Goal: Task Accomplishment & Management: Manage account settings

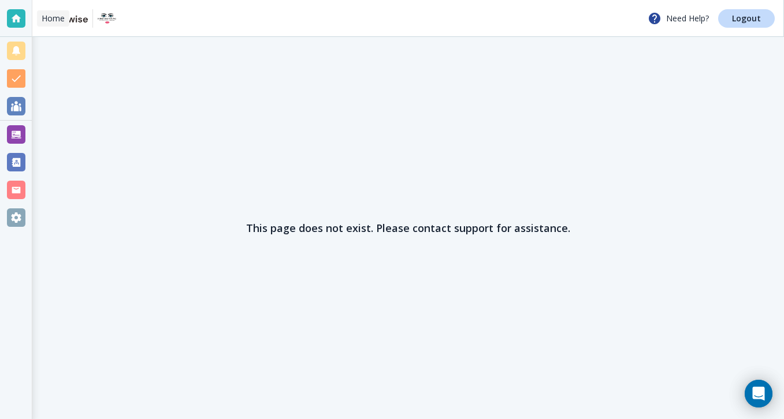
click at [14, 9] on div at bounding box center [16, 18] width 18 height 18
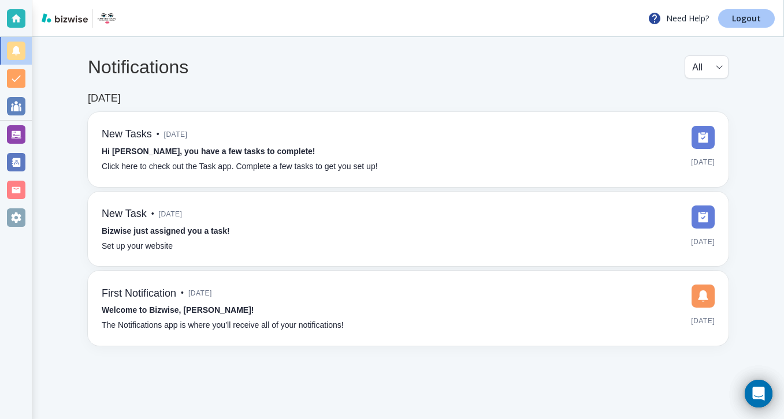
click at [748, 22] on p "Logout" at bounding box center [746, 18] width 29 height 8
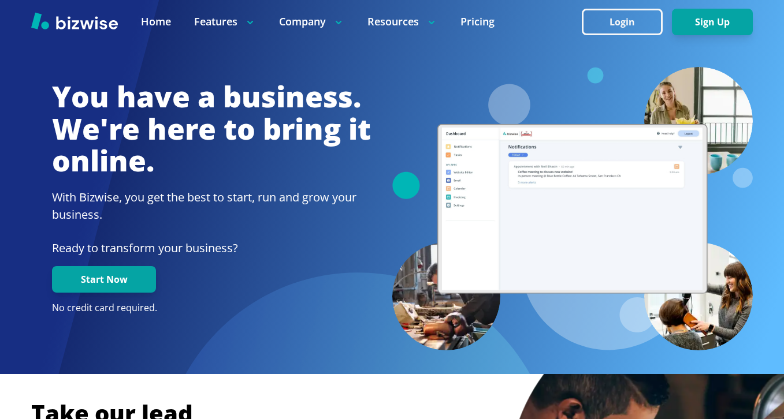
click at [614, 19] on button "Login" at bounding box center [622, 22] width 81 height 27
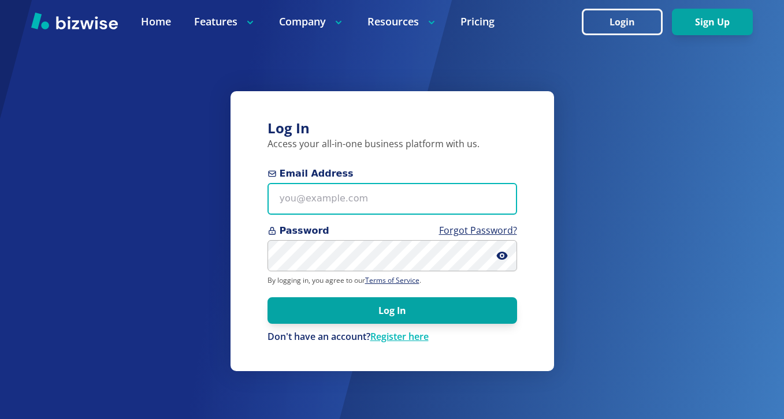
click at [319, 197] on input "Email Address" at bounding box center [391, 199] width 249 height 32
paste input "[EMAIL_ADDRESS][DOMAIN_NAME]"
type input "[EMAIL_ADDRESS][DOMAIN_NAME]"
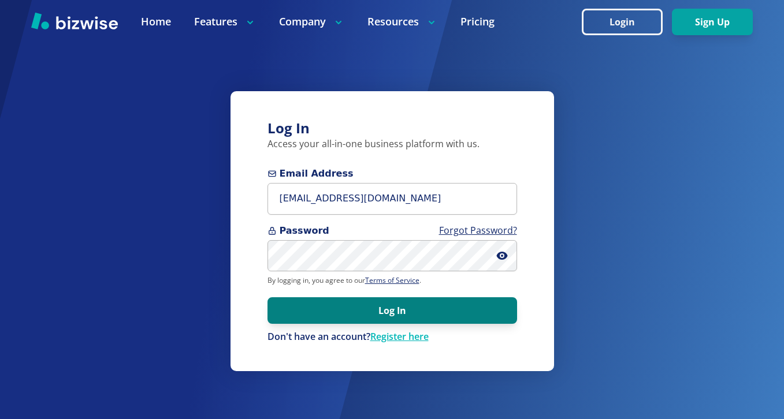
click at [329, 307] on button "Log In" at bounding box center [391, 310] width 249 height 27
